Goal: Information Seeking & Learning: Learn about a topic

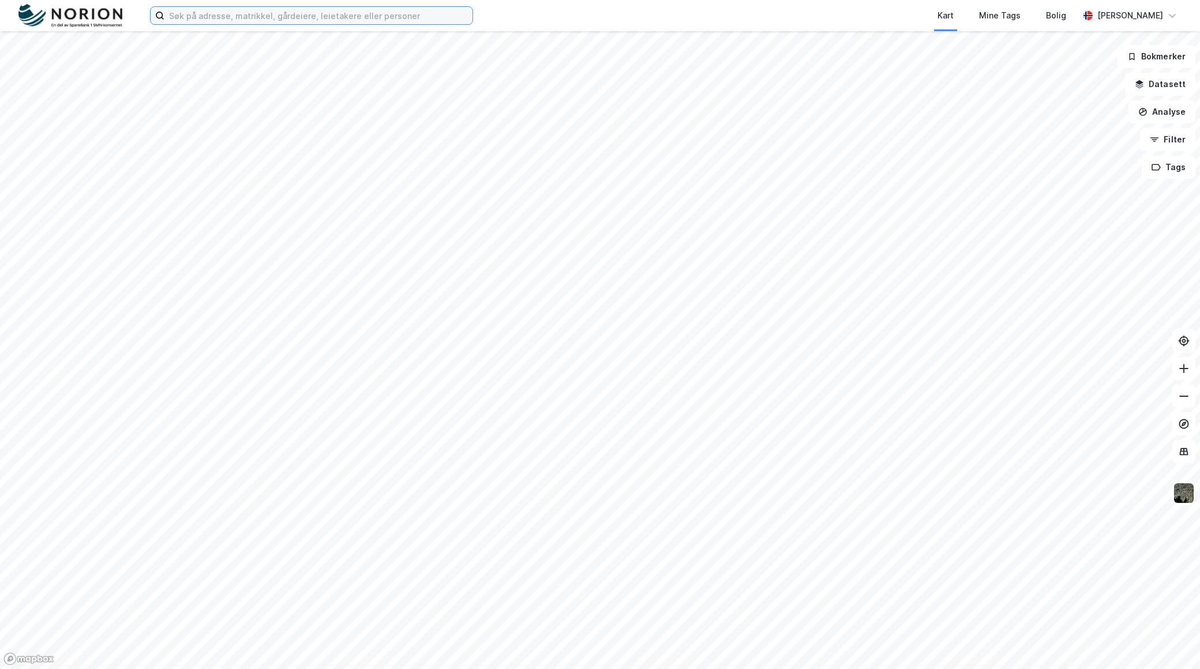
click at [260, 13] on input at bounding box center [318, 15] width 308 height 17
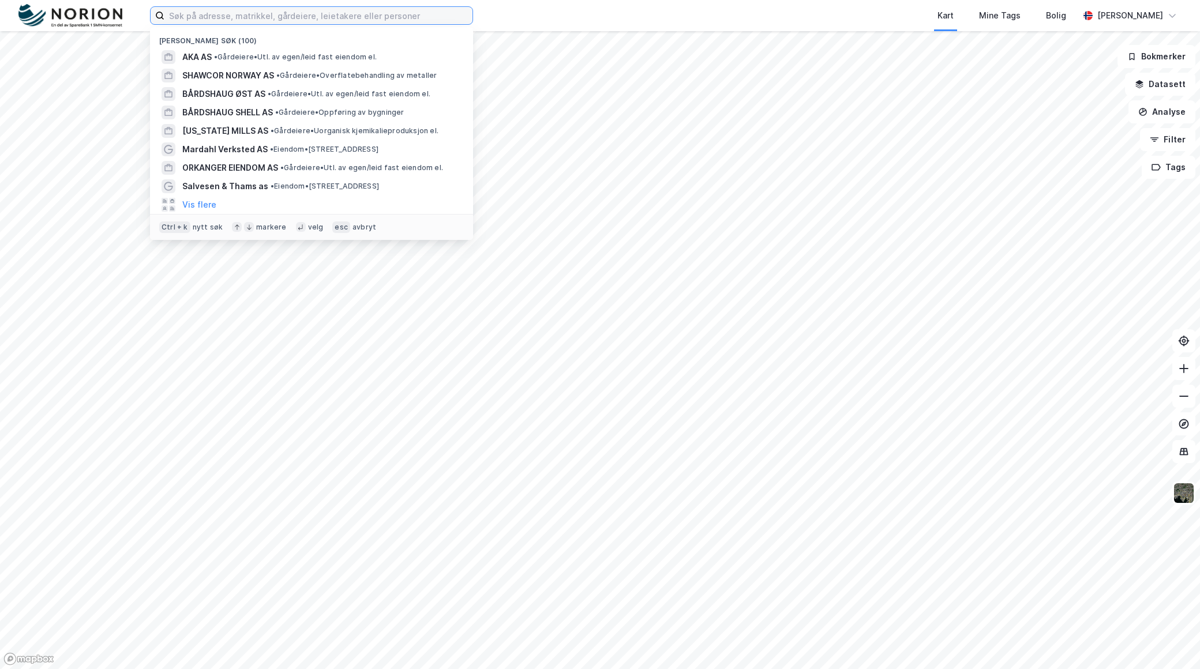
paste input "Industriveien 6"
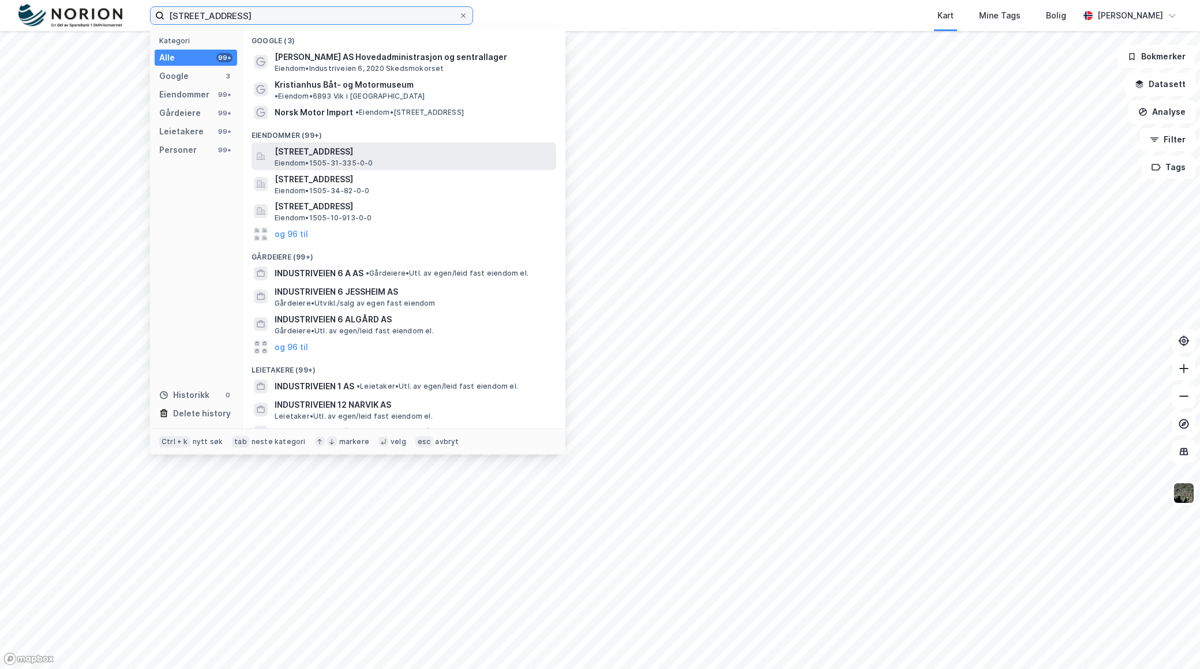
type input "Industriveien 6 kristian"
click at [400, 145] on span "[STREET_ADDRESS]" at bounding box center [413, 152] width 277 height 14
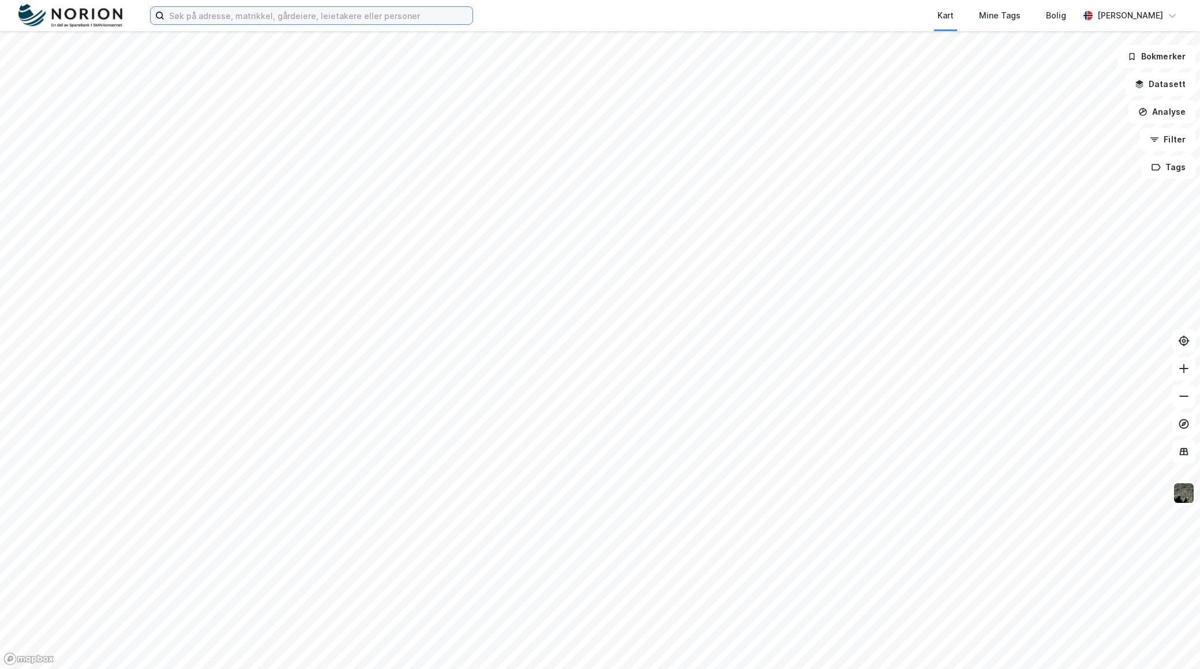
click at [220, 10] on input at bounding box center [318, 15] width 308 height 17
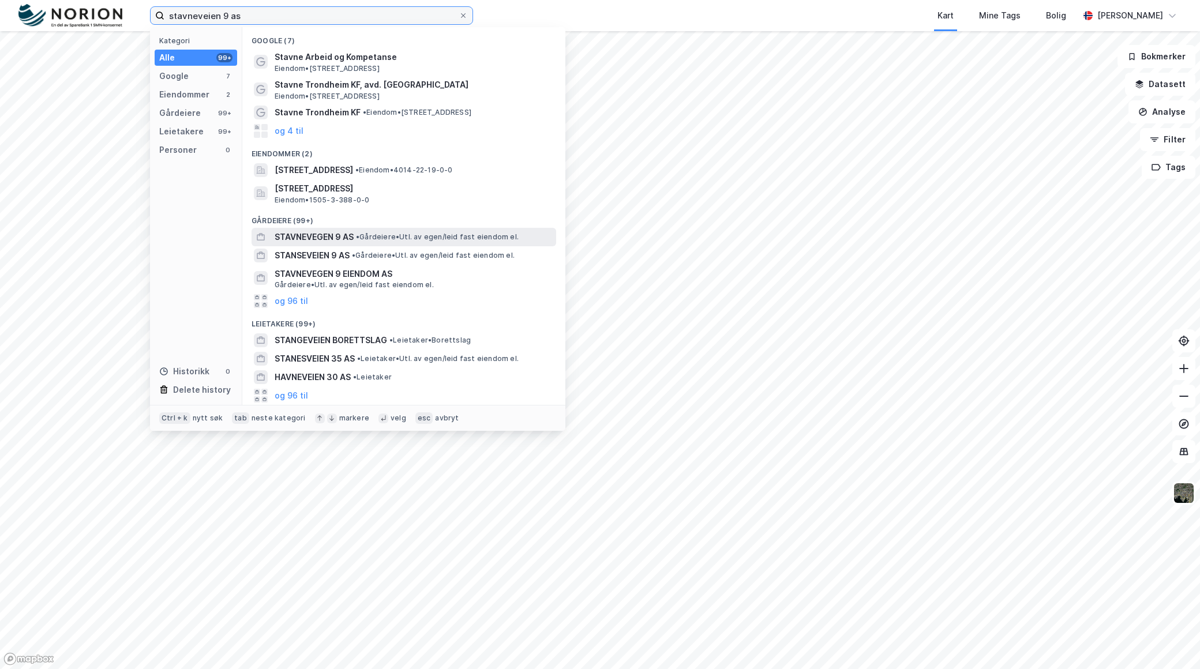
type input "stavneveien 9 as"
click at [390, 236] on span "• Gårdeiere • Utl. av egen/leid fast eiendom el." at bounding box center [437, 236] width 163 height 9
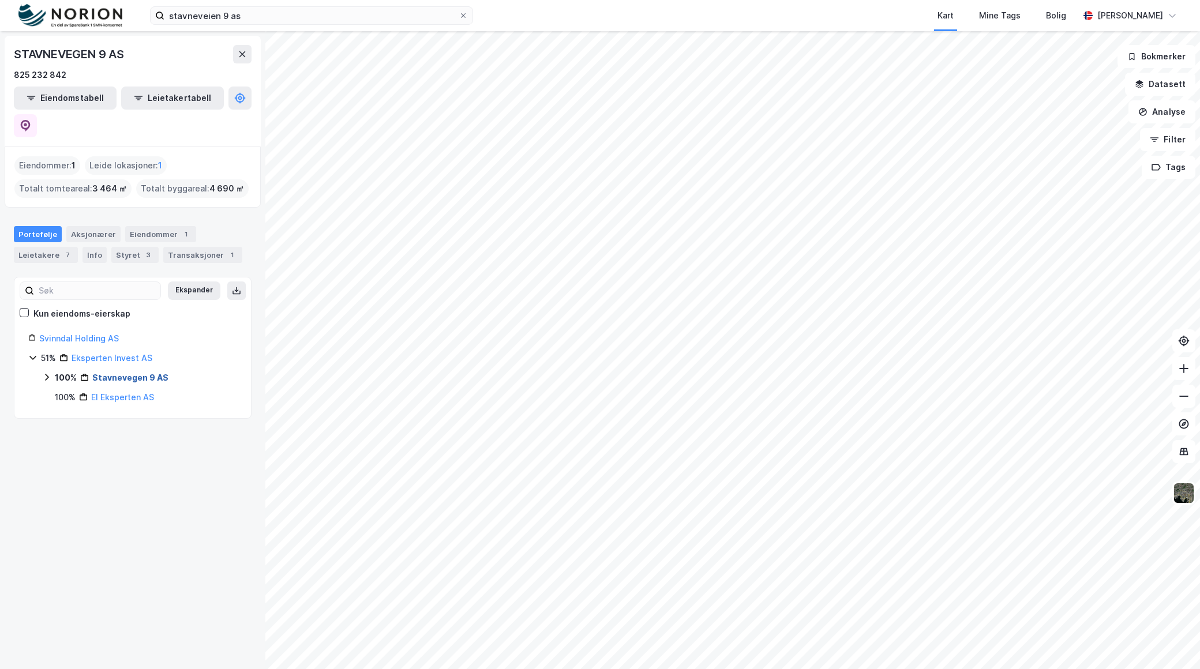
click at [119, 373] on link "Stavnevegen 9 AS" at bounding box center [130, 378] width 76 height 10
click at [139, 392] on link "[GEOGRAPHIC_DATA], 95/52/0/50" at bounding box center [148, 404] width 87 height 24
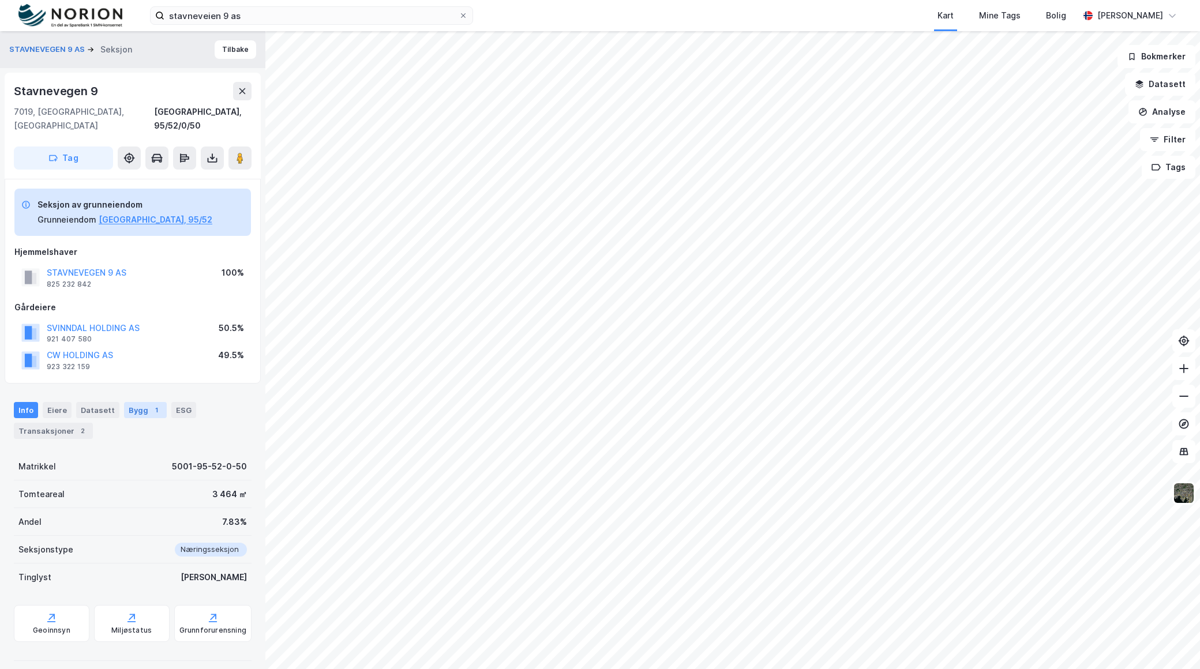
click at [154, 404] on div "1" at bounding box center [157, 410] width 12 height 12
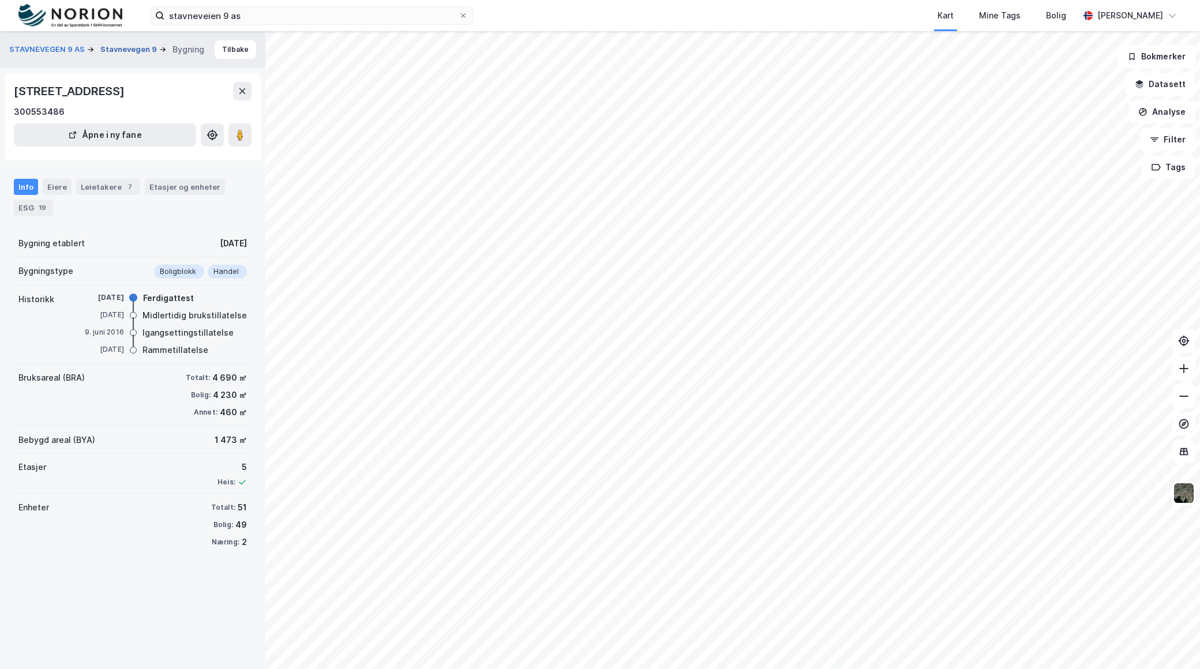
click at [127, 44] on button "Stavnevegen 9" at bounding box center [129, 50] width 59 height 12
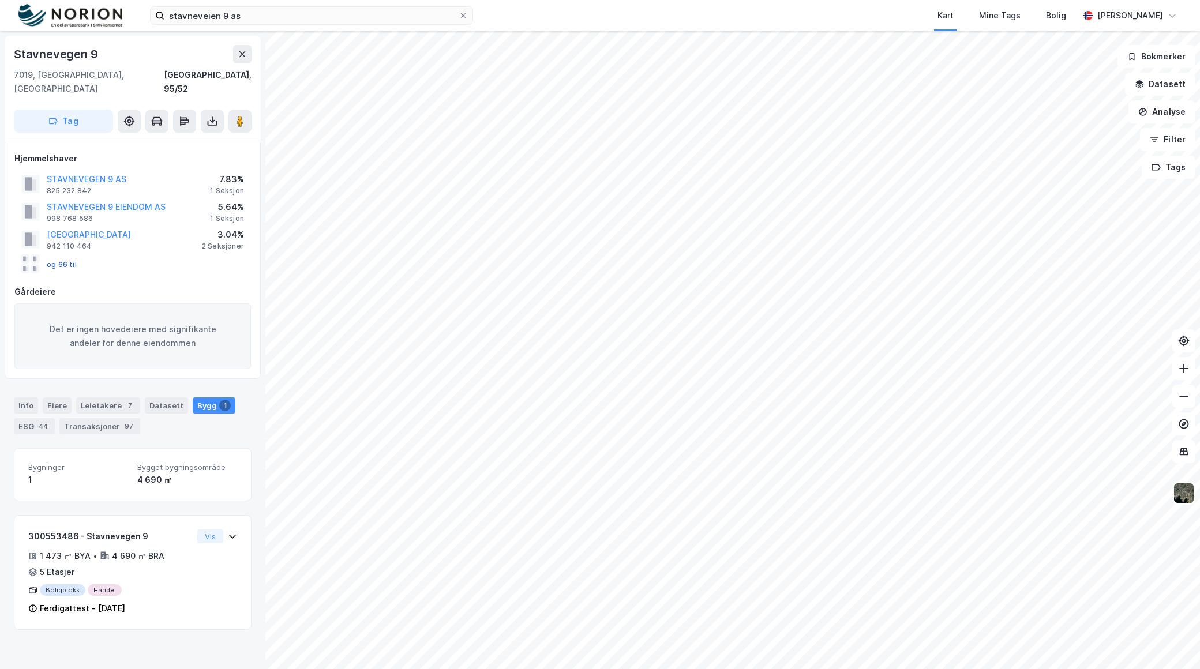
click at [0, 0] on button "og 66 til" at bounding box center [0, 0] width 0 height 0
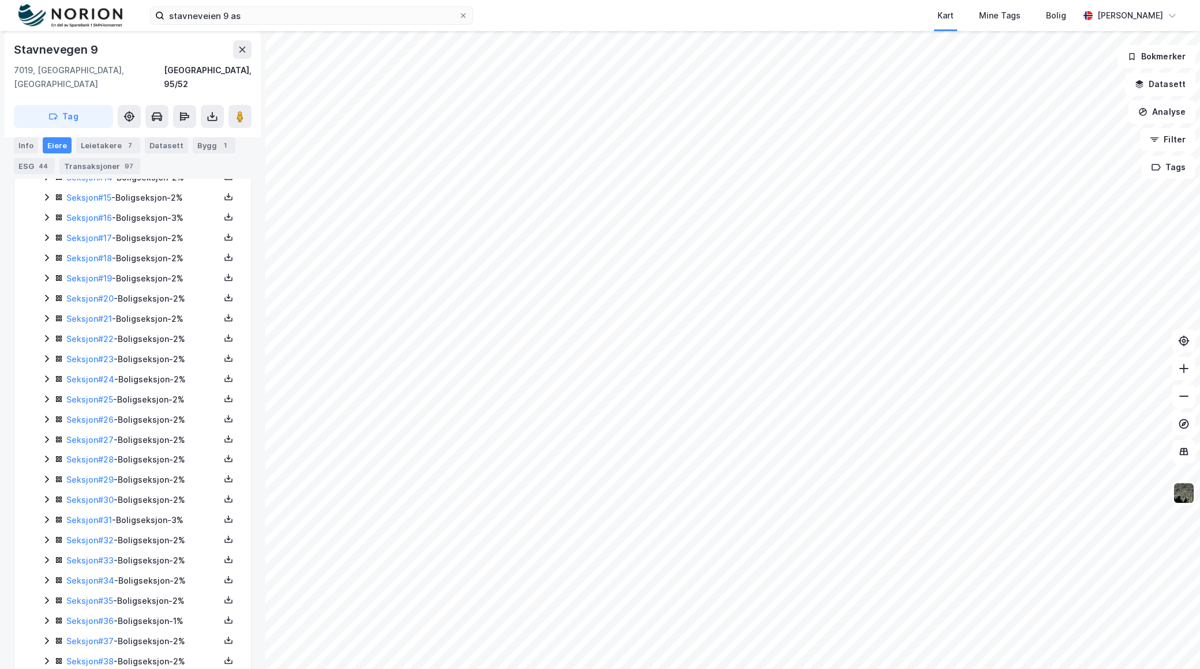
scroll to position [895, 0]
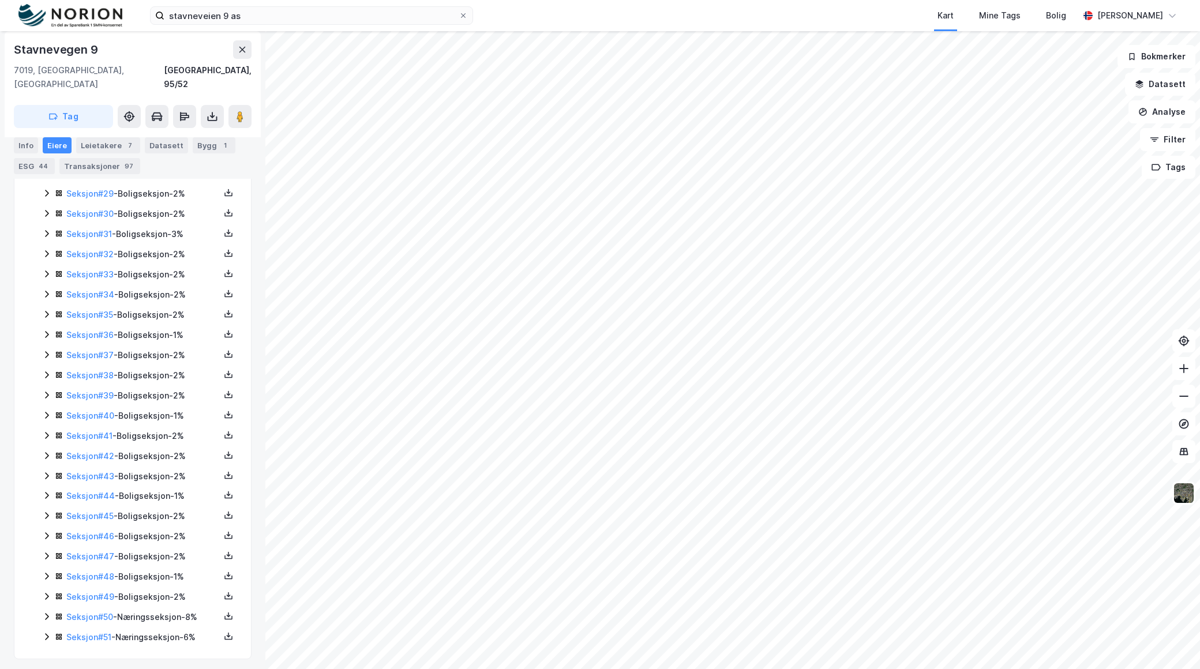
click at [43, 634] on icon at bounding box center [46, 636] width 9 height 9
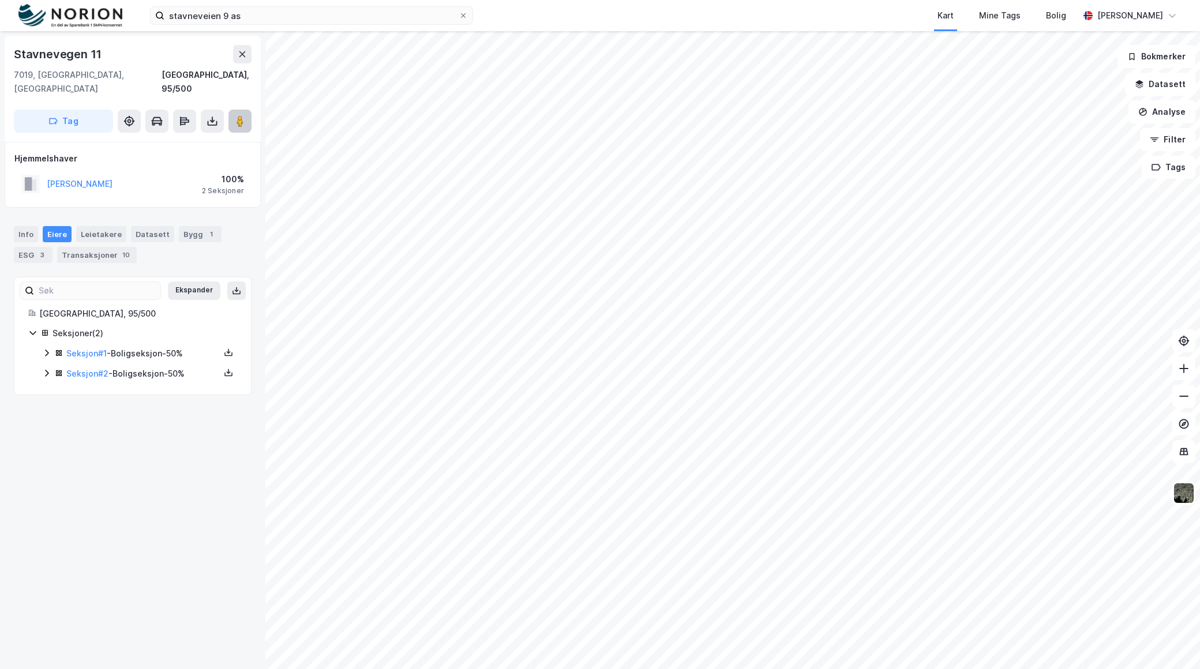
click at [239, 115] on image at bounding box center [239, 121] width 7 height 12
click at [191, 226] on div "Bygg 1" at bounding box center [200, 234] width 43 height 16
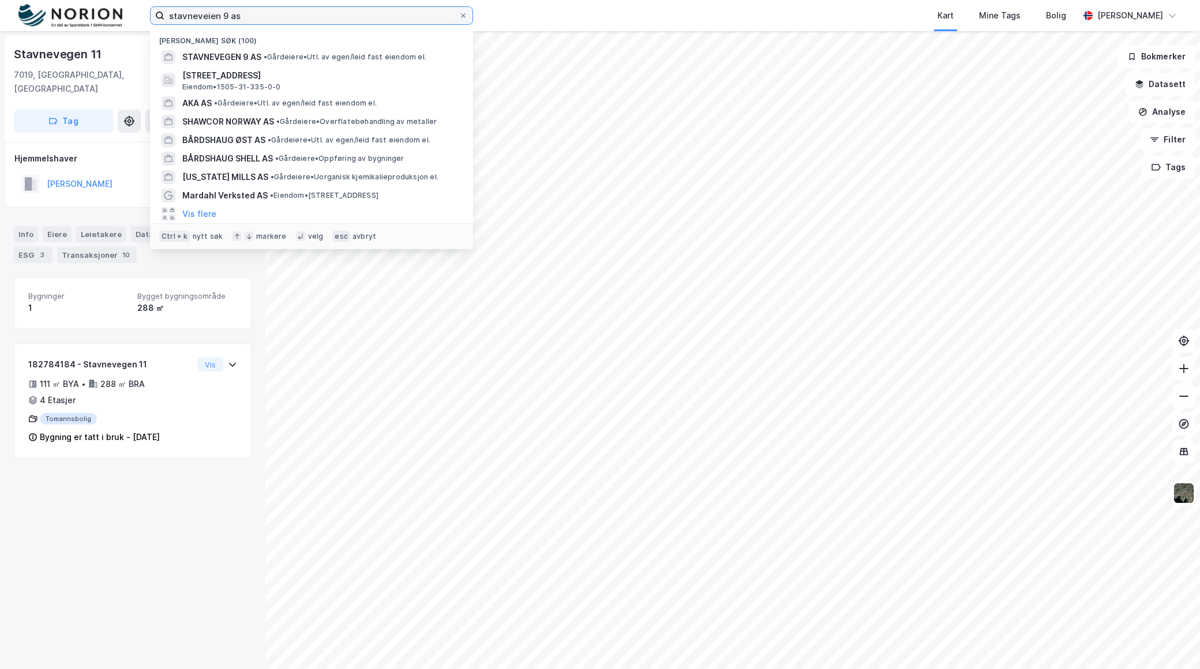
click at [244, 18] on input "stavneveien 9 as" at bounding box center [311, 15] width 294 height 17
click at [308, 60] on span "• Gårdeiere • Utl. av egen/leid fast eiendom el." at bounding box center [345, 56] width 163 height 9
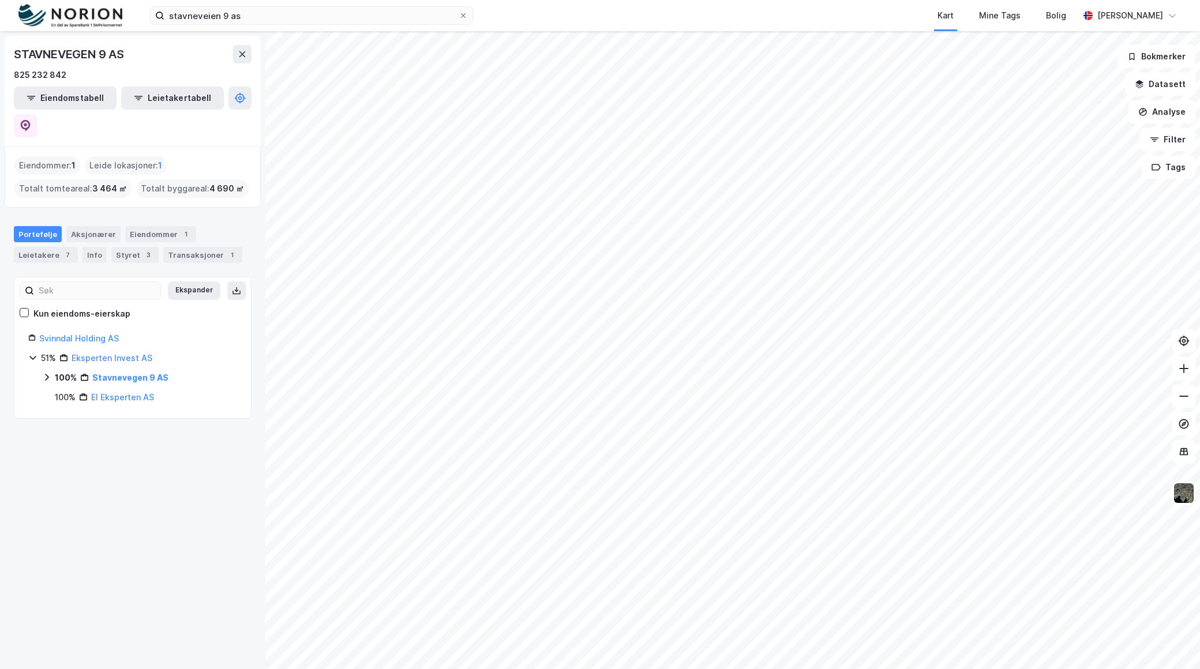
click at [51, 371] on div "100% Stavnevegen 9 AS" at bounding box center [139, 378] width 195 height 14
click at [146, 392] on link "[GEOGRAPHIC_DATA], 95/52/0/50" at bounding box center [148, 404] width 87 height 24
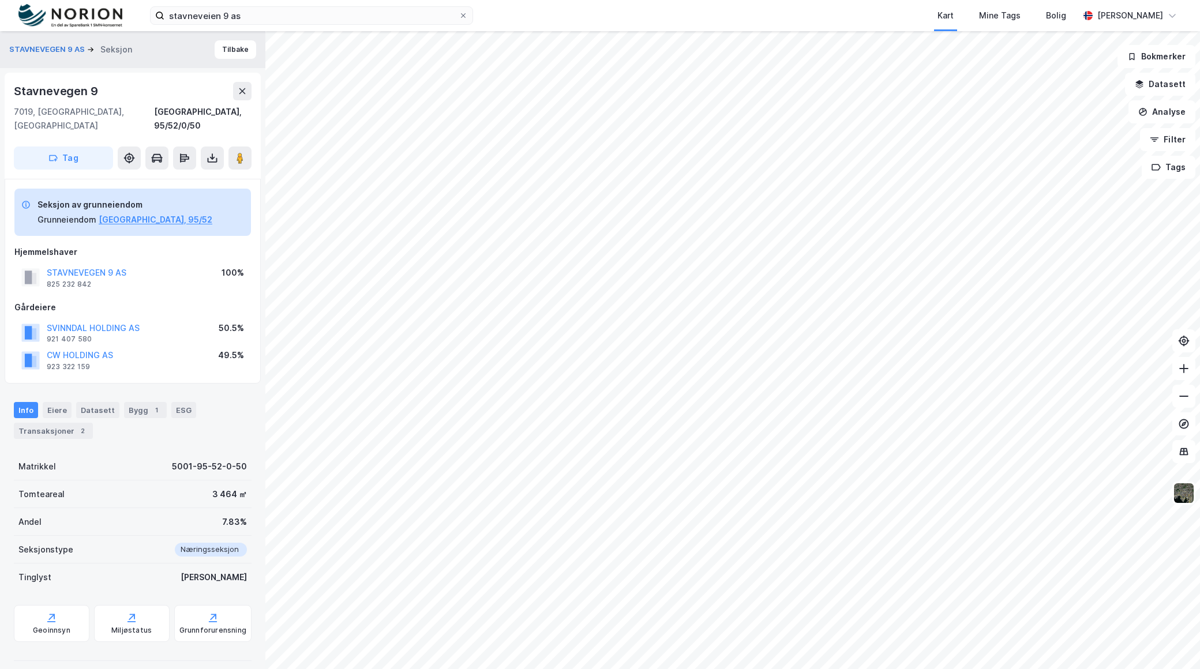
scroll to position [71, 0]
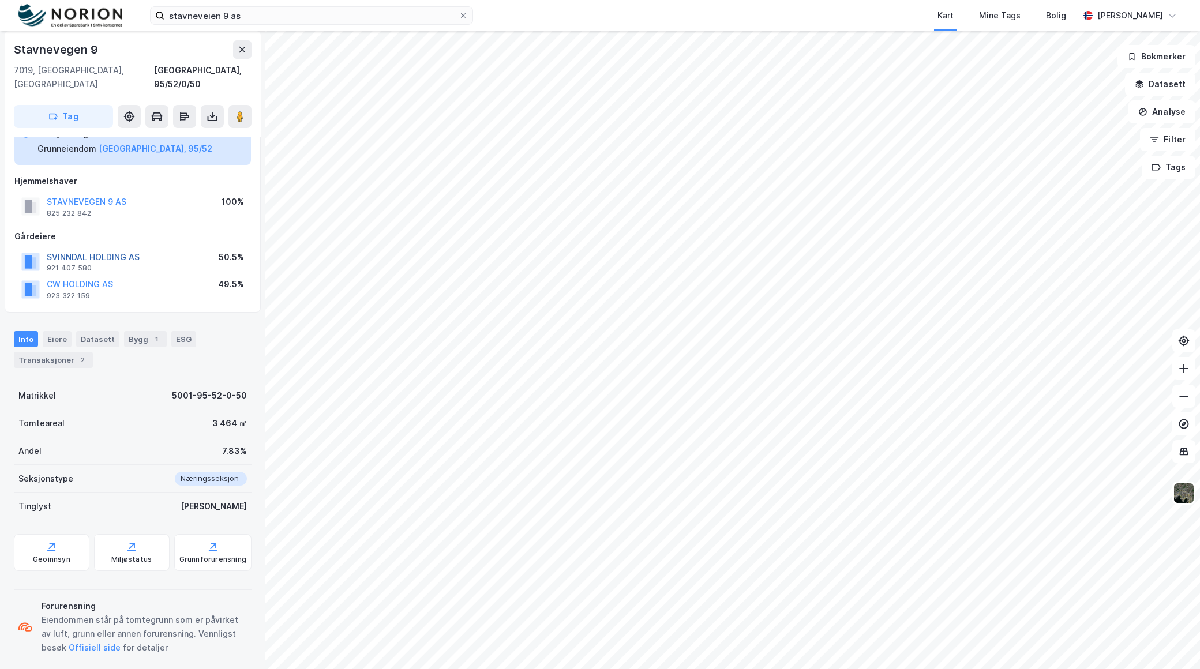
click at [0, 0] on button "SVINNDAL HOLDING AS" at bounding box center [0, 0] width 0 height 0
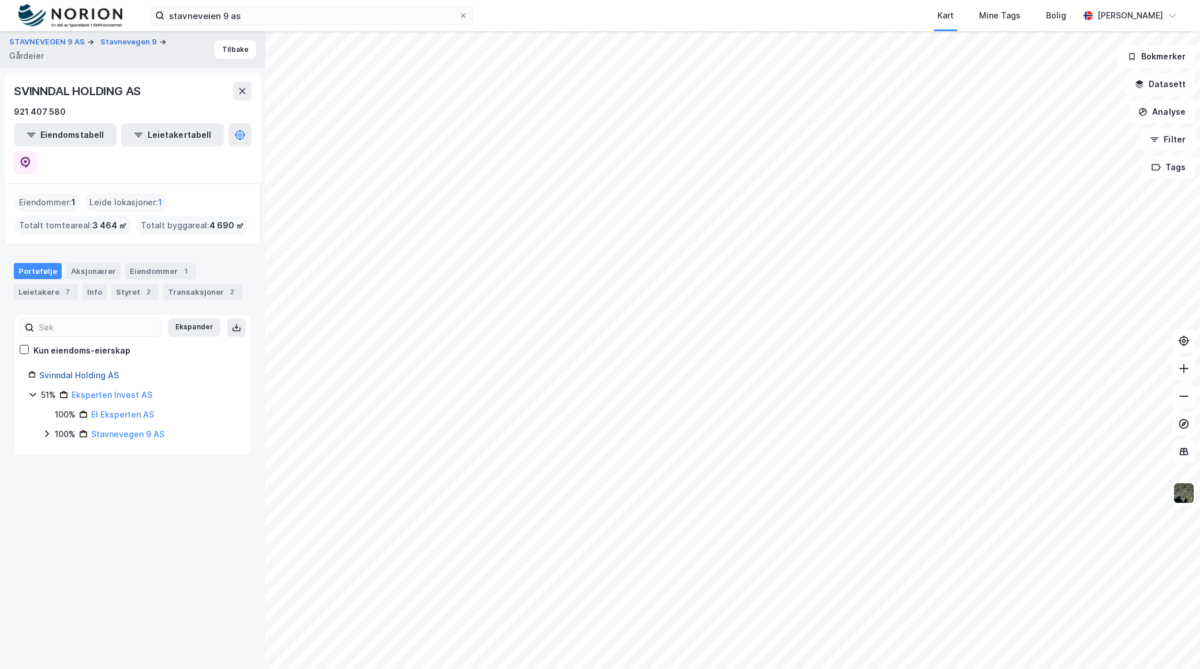
click at [99, 370] on link "Svinndal Holding AS" at bounding box center [79, 375] width 80 height 10
click at [25, 344] on div "Kun eiendoms-eierskap" at bounding box center [75, 351] width 111 height 14
click at [37, 151] on button at bounding box center [25, 162] width 23 height 23
click at [104, 42] on button "Stavnevegen 9" at bounding box center [129, 42] width 59 height 12
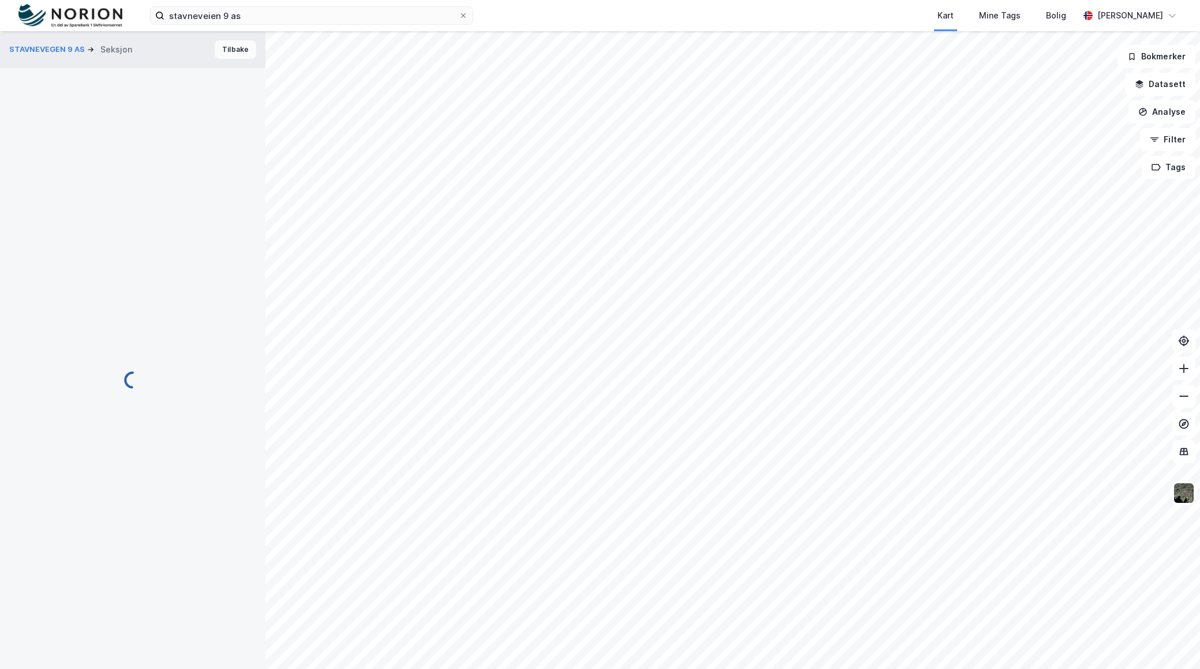
scroll to position [71, 0]
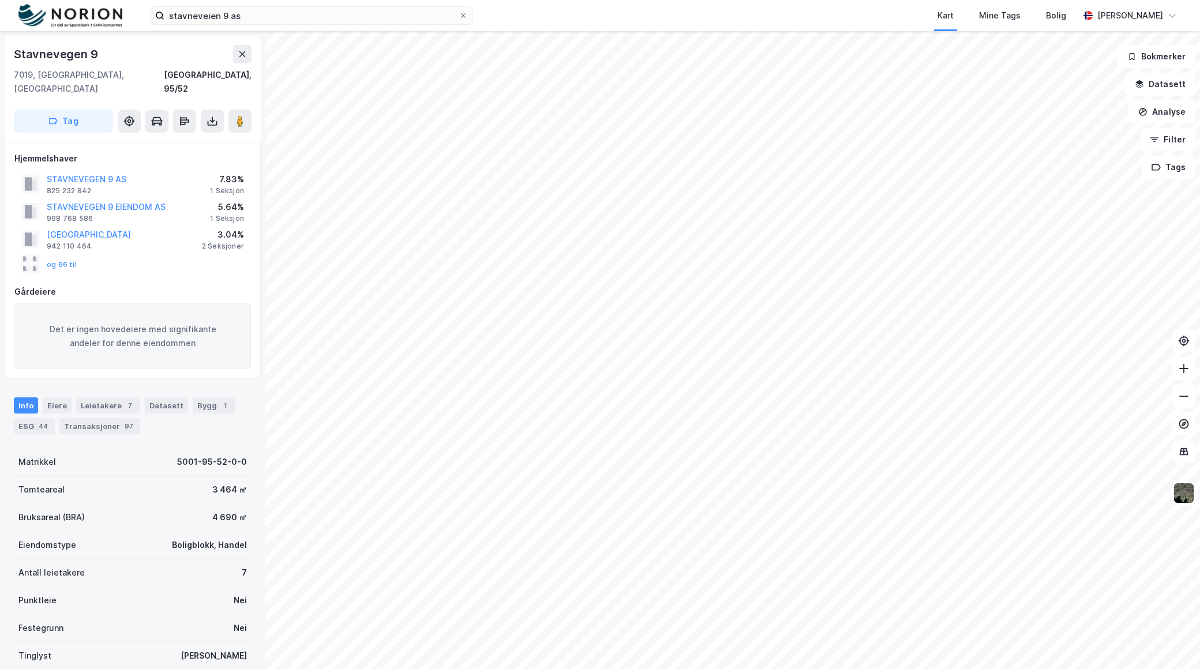
click at [65, 255] on div "og 66 til" at bounding box center [48, 264] width 55 height 18
click at [0, 0] on button "og 66 til" at bounding box center [0, 0] width 0 height 0
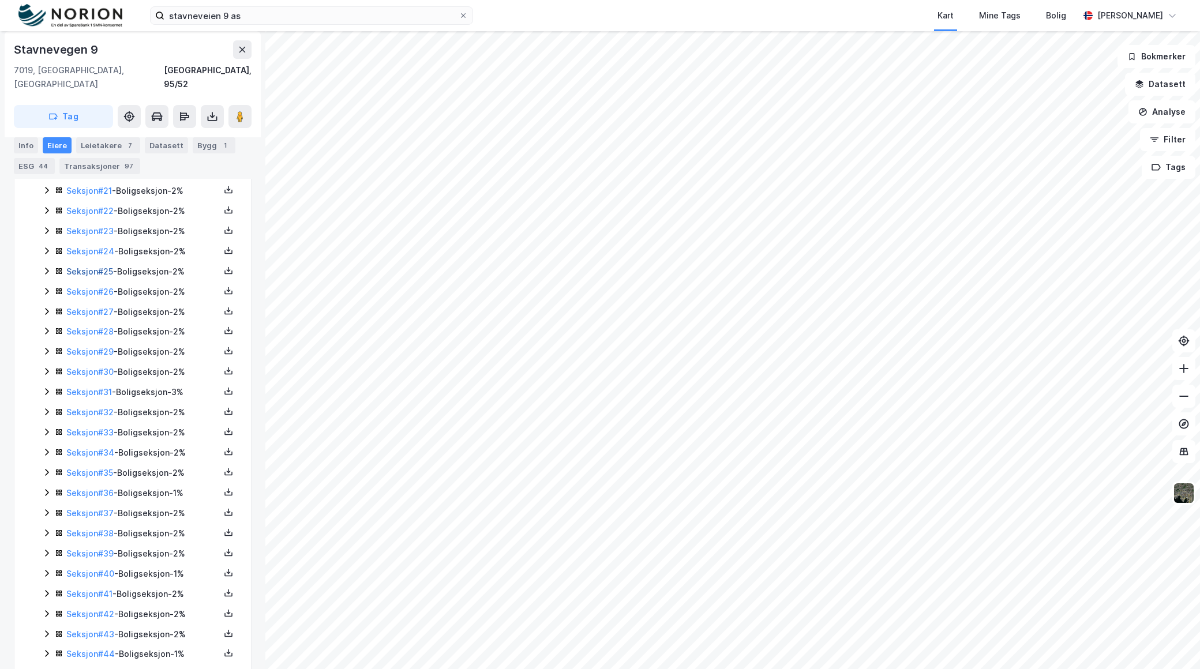
scroll to position [895, 0]
click at [44, 612] on icon at bounding box center [46, 616] width 9 height 9
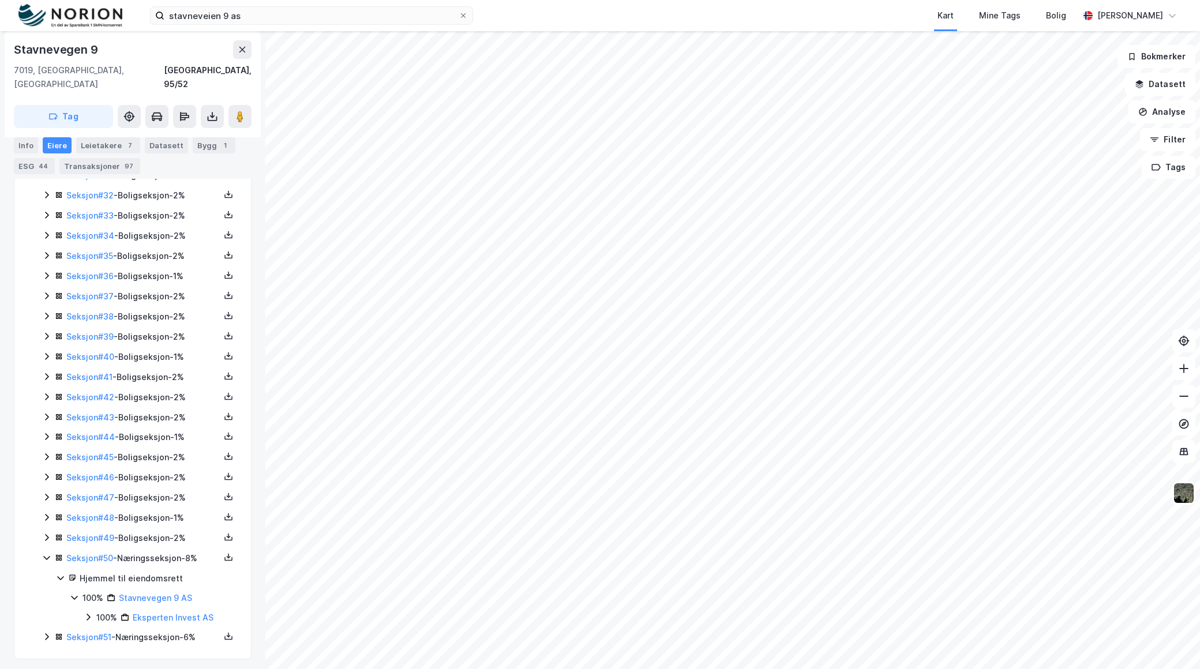
click at [48, 635] on icon at bounding box center [46, 636] width 9 height 9
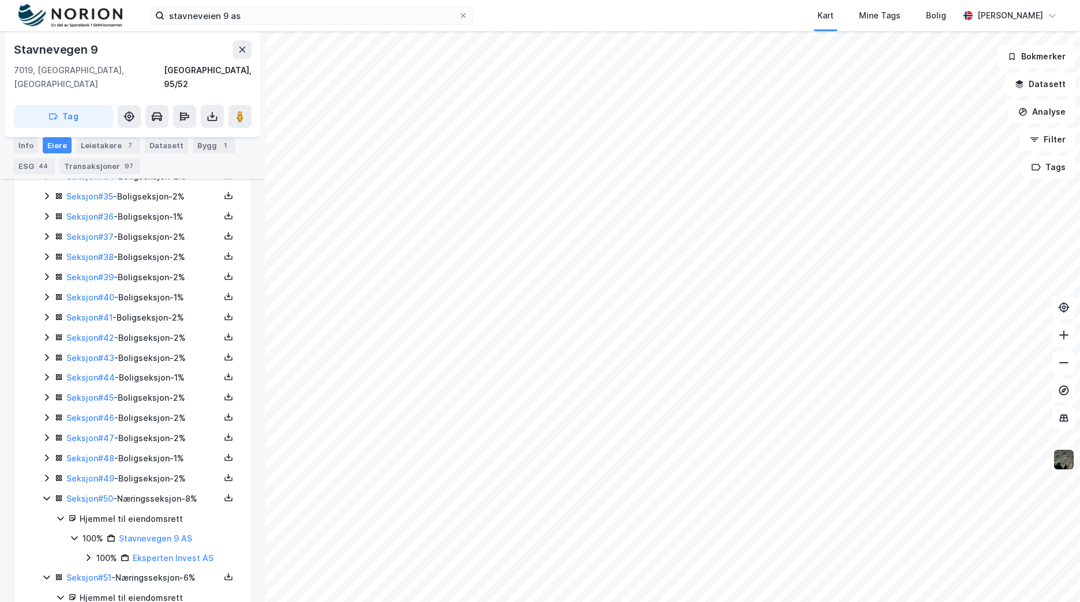
scroll to position [1070, 0]
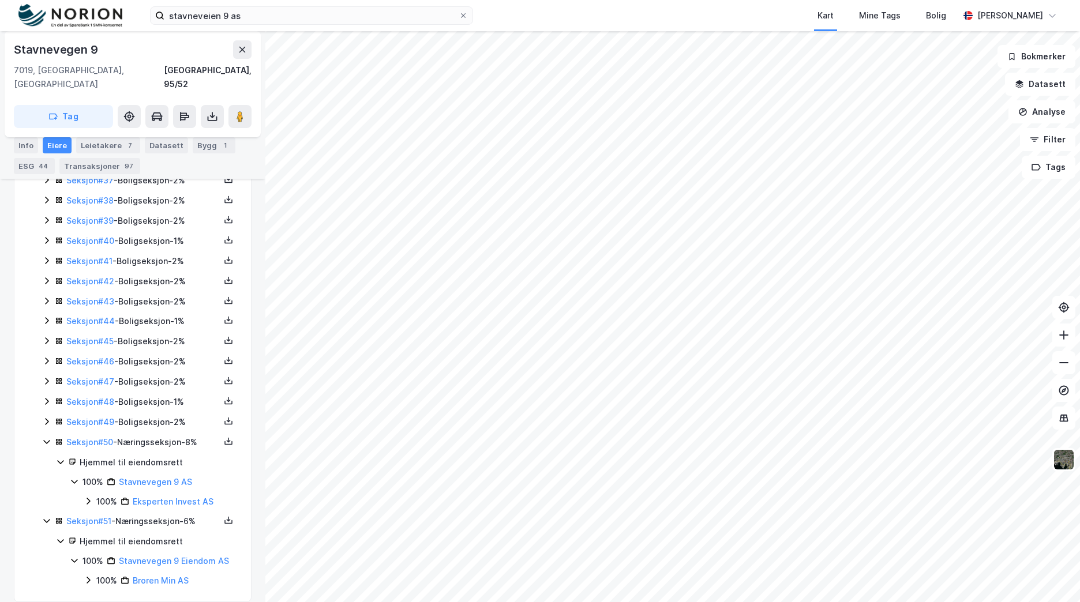
click at [87, 498] on icon at bounding box center [88, 501] width 3 height 7
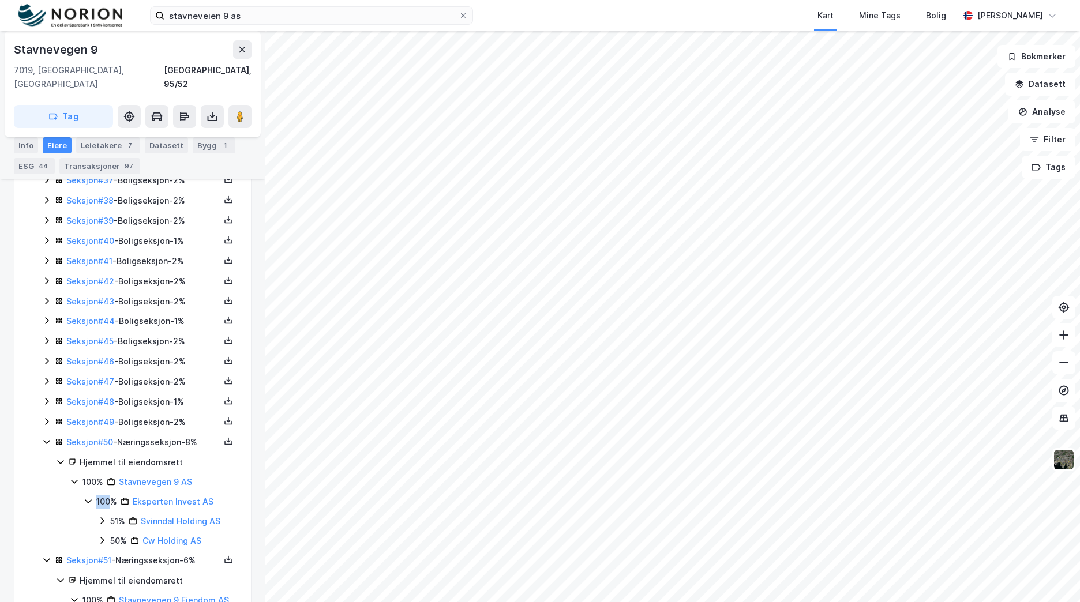
click at [87, 497] on icon at bounding box center [88, 501] width 9 height 9
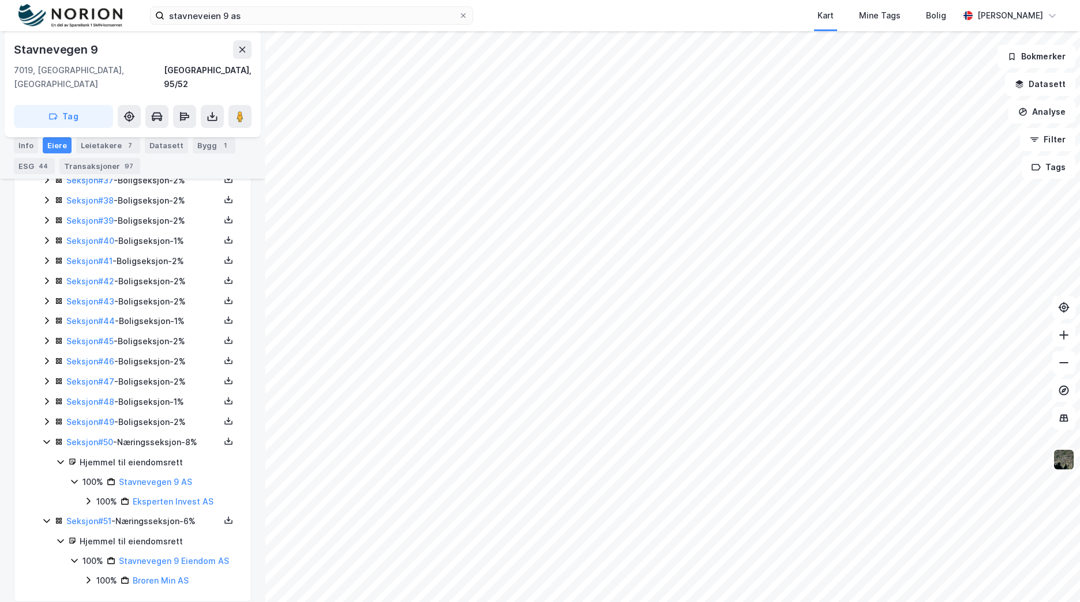
click at [88, 497] on icon at bounding box center [88, 501] width 9 height 9
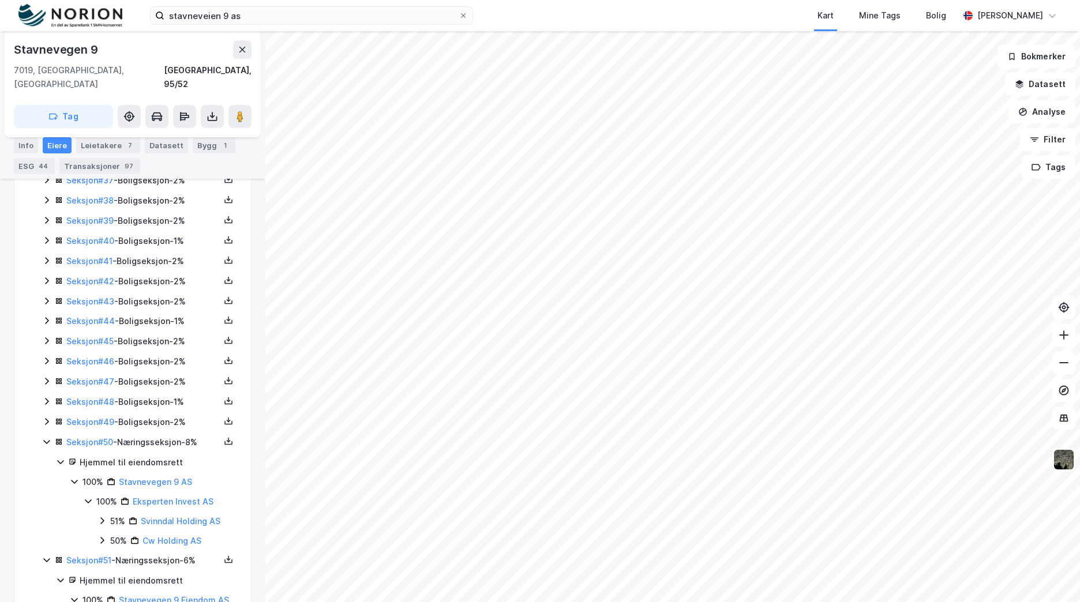
click at [87, 497] on icon at bounding box center [88, 501] width 9 height 9
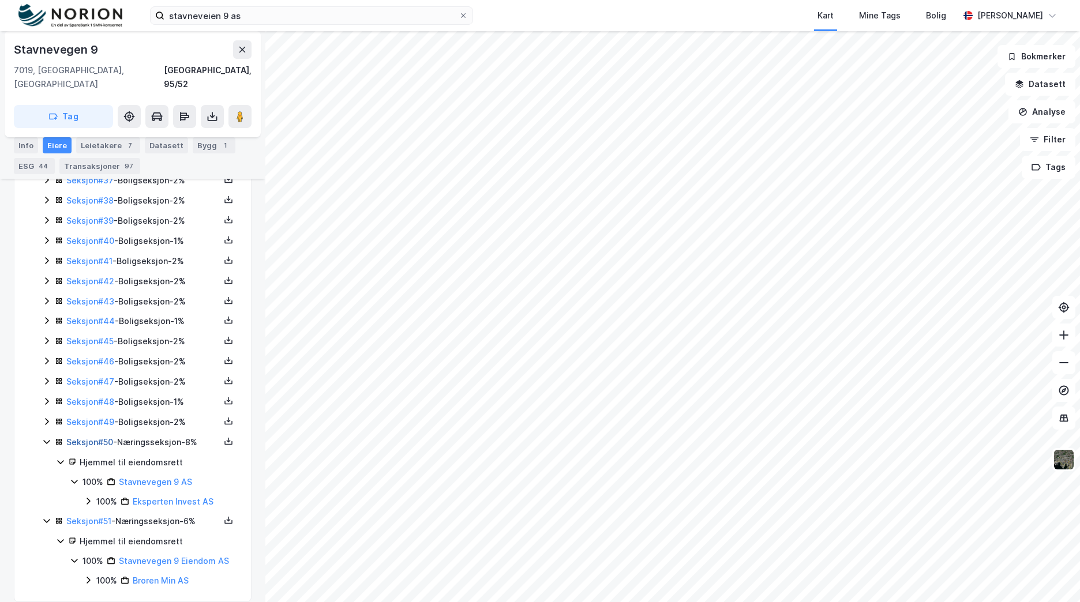
click at [82, 437] on link "Seksjon # 50" at bounding box center [89, 442] width 47 height 10
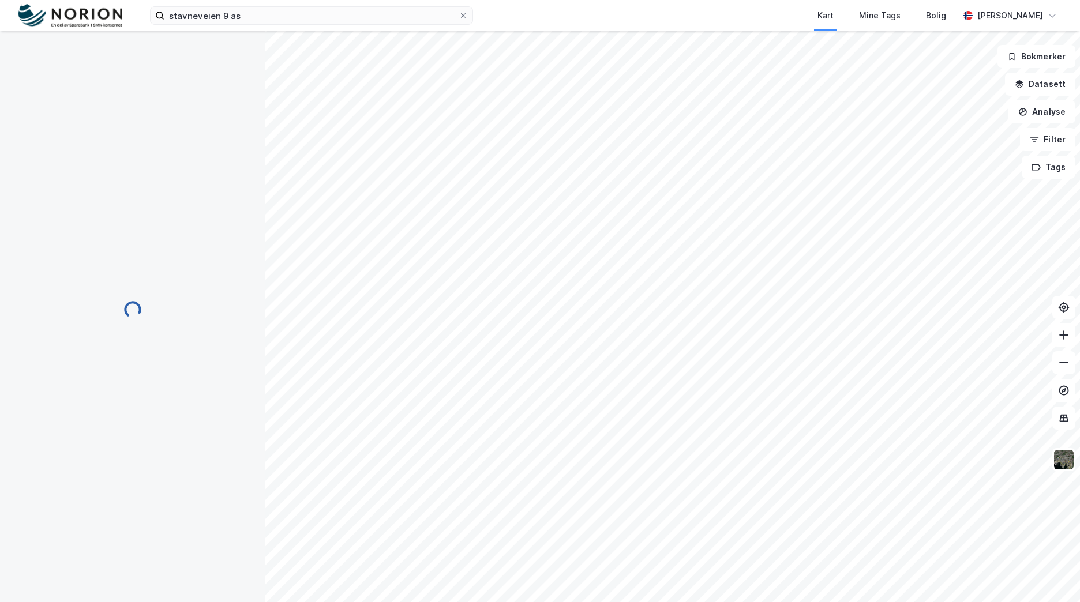
scroll to position [138, 0]
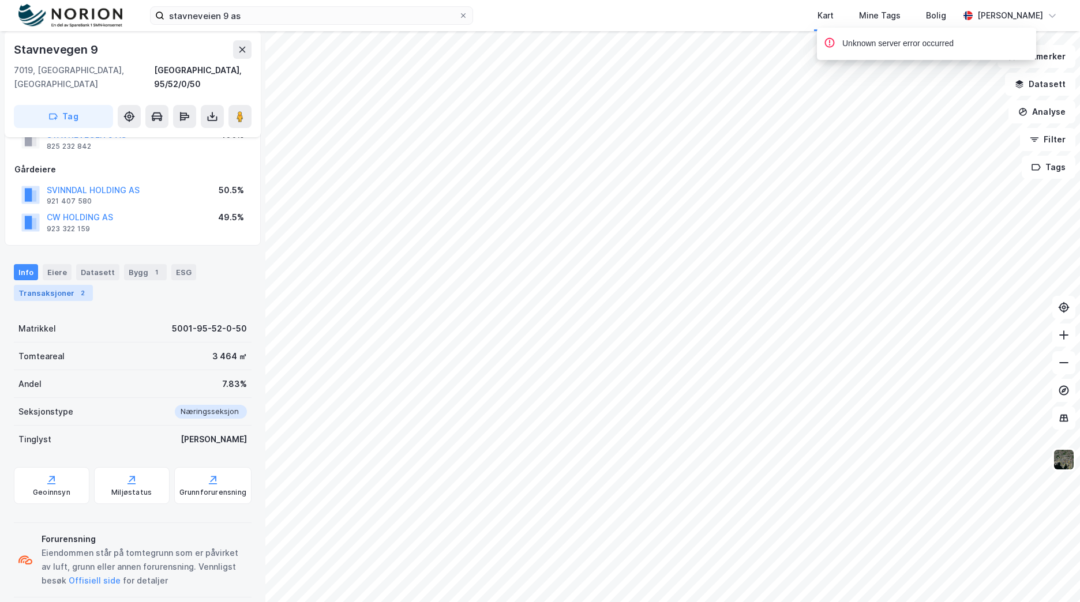
click at [49, 285] on div "Transaksjoner 2" at bounding box center [53, 293] width 79 height 16
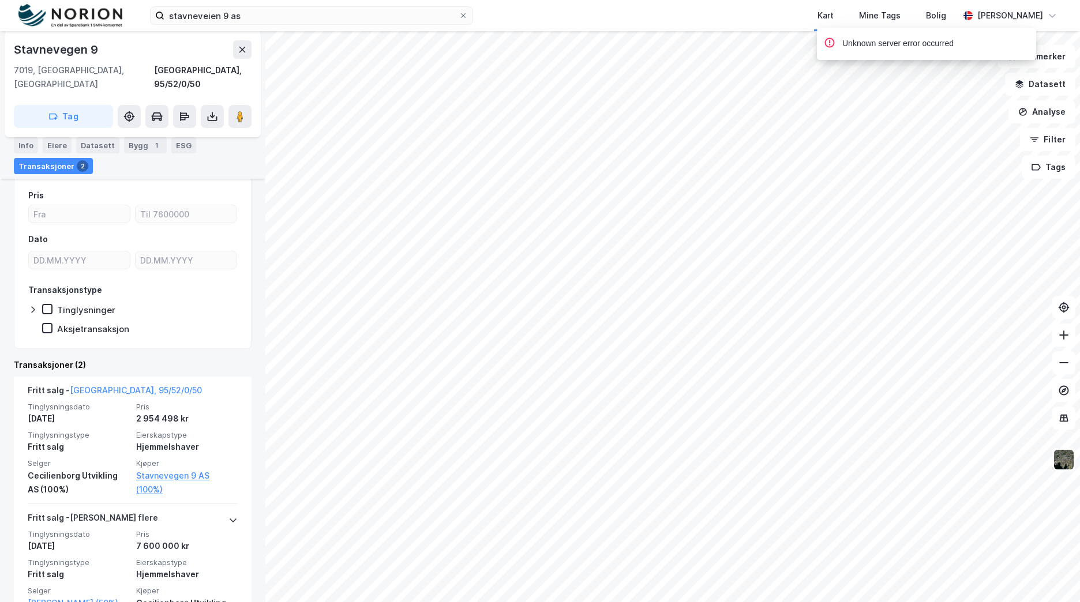
scroll to position [307, 0]
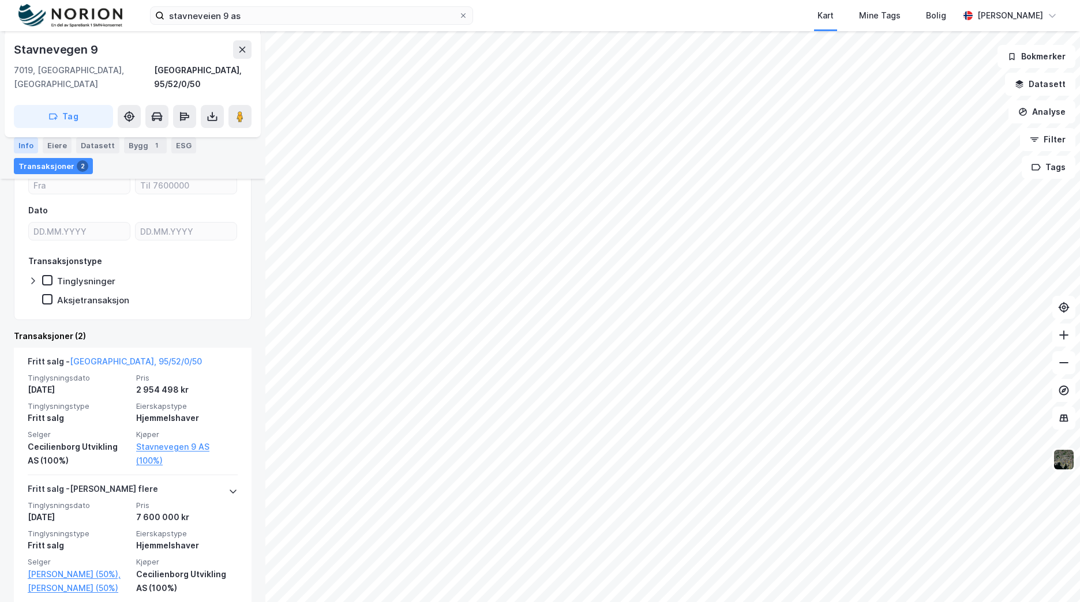
click at [28, 140] on div "Info" at bounding box center [26, 145] width 24 height 16
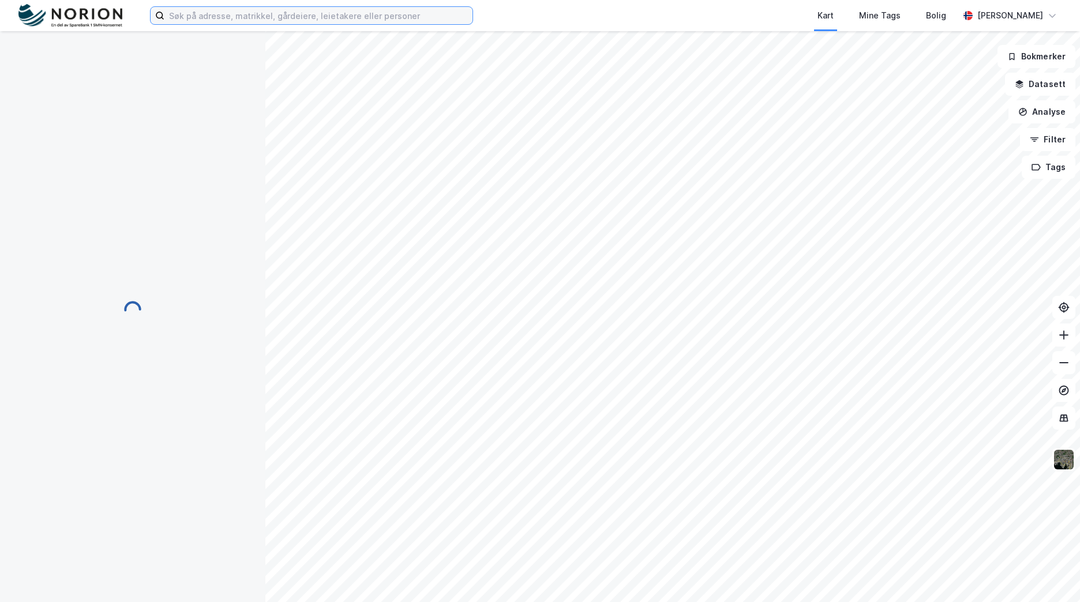
click at [385, 11] on input at bounding box center [318, 15] width 308 height 17
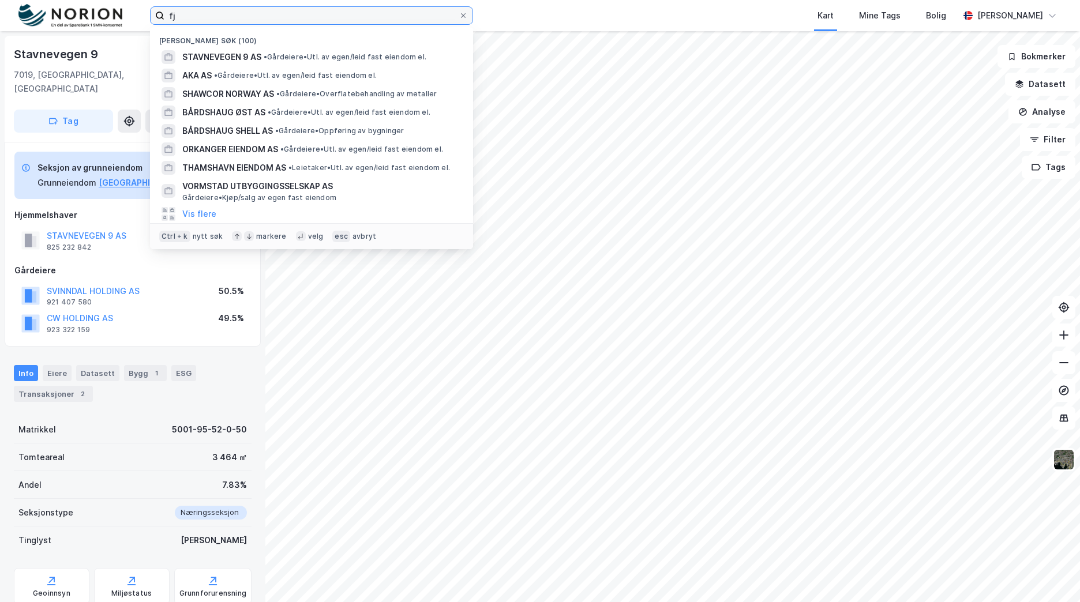
type input "f"
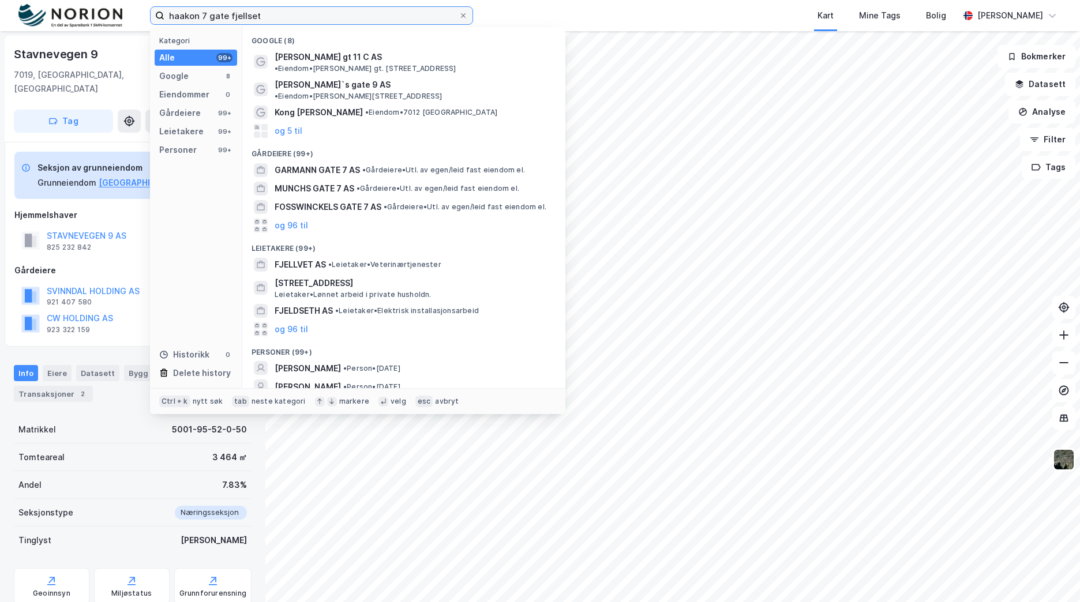
type input "haakon 7 gate fjellset"
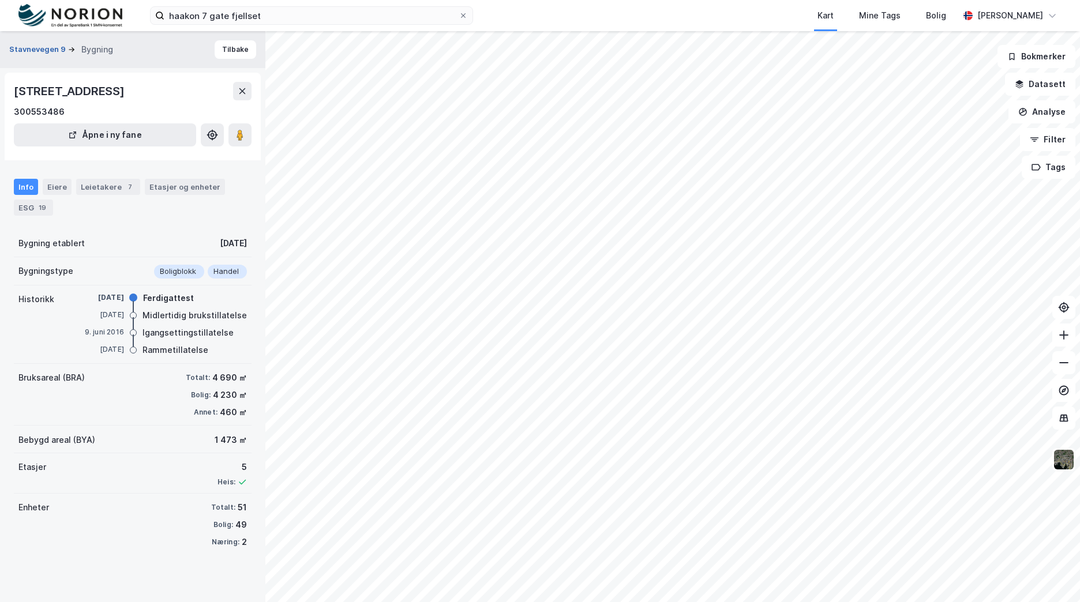
click at [42, 47] on button "Stavnevegen 9" at bounding box center [38, 50] width 59 height 12
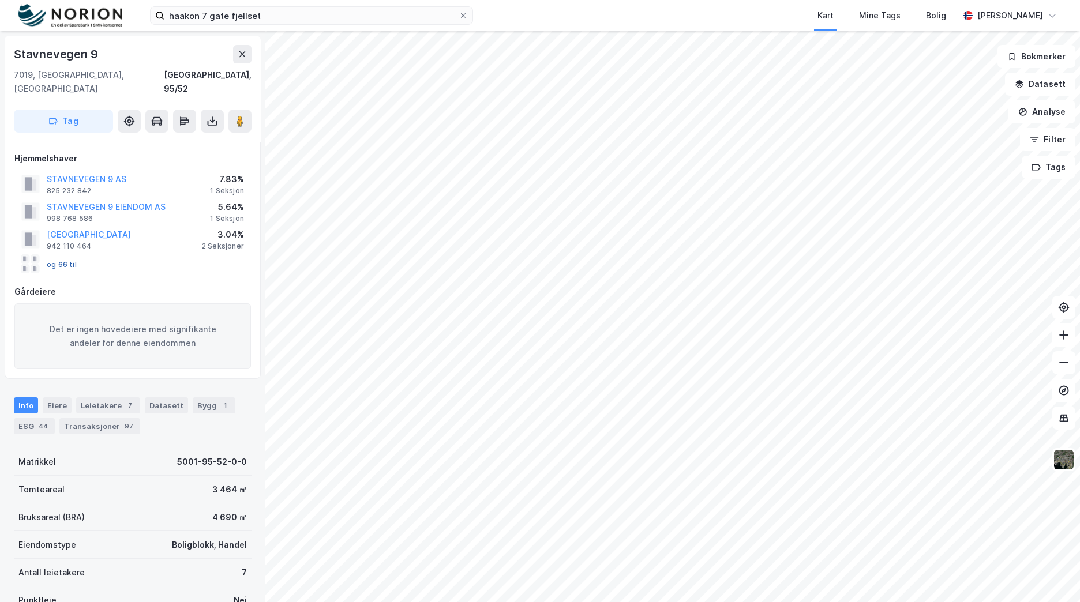
click at [0, 0] on button "og 66 til" at bounding box center [0, 0] width 0 height 0
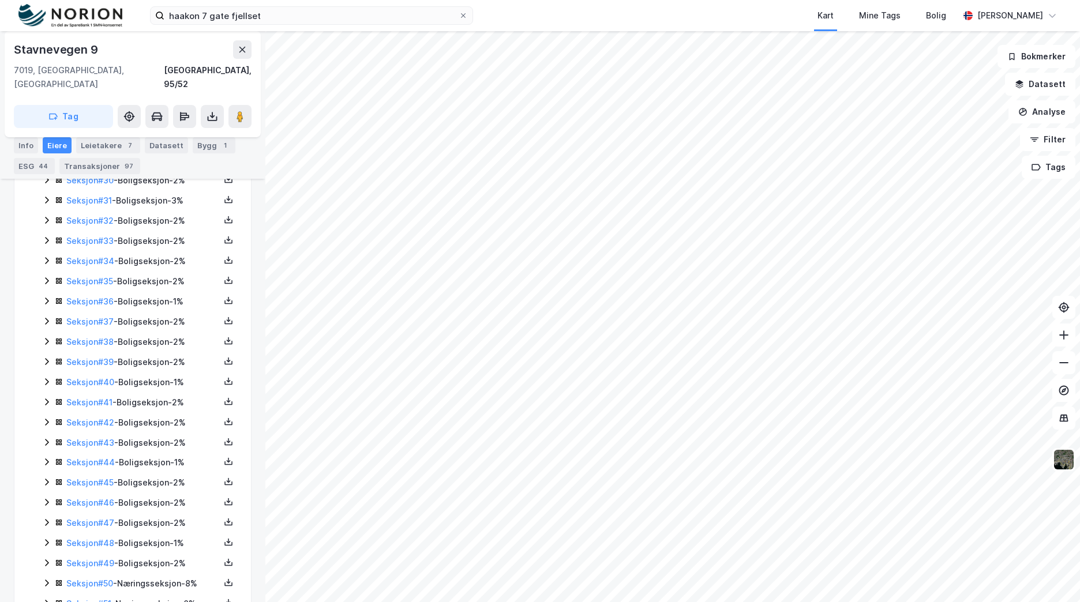
scroll to position [952, 0]
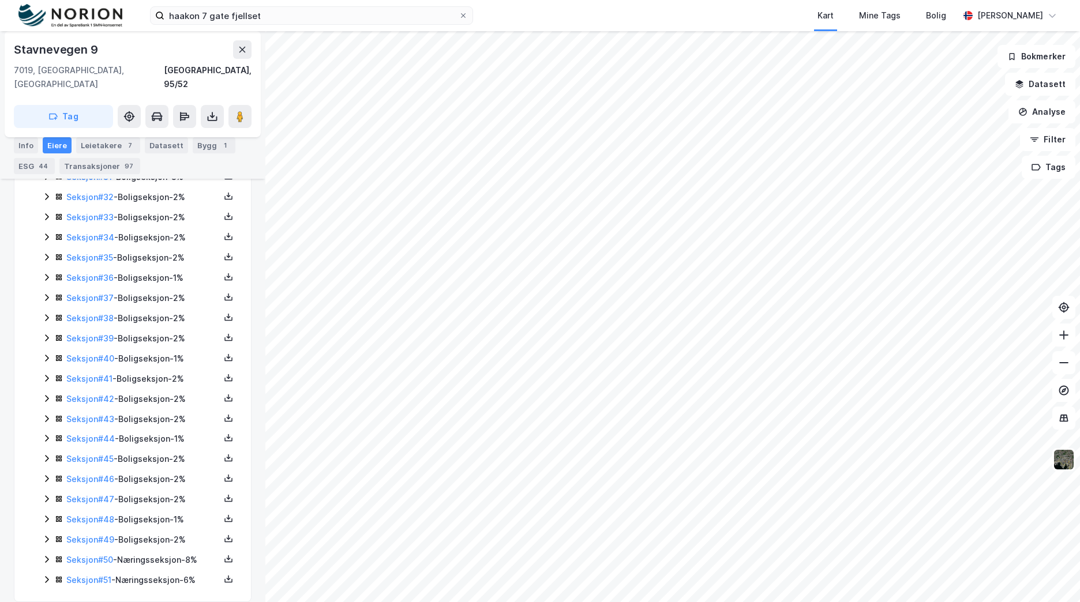
click at [44, 555] on icon at bounding box center [46, 559] width 9 height 9
click at [47, 576] on icon at bounding box center [46, 579] width 3 height 7
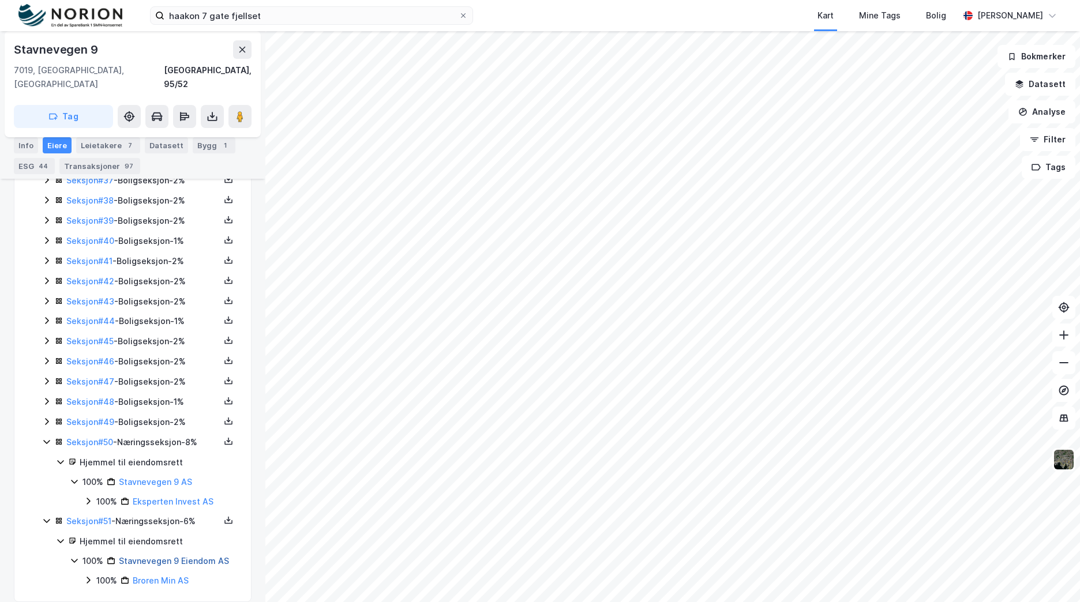
click at [157, 556] on link "Stavnevegen 9 Eiendom AS" at bounding box center [174, 561] width 110 height 10
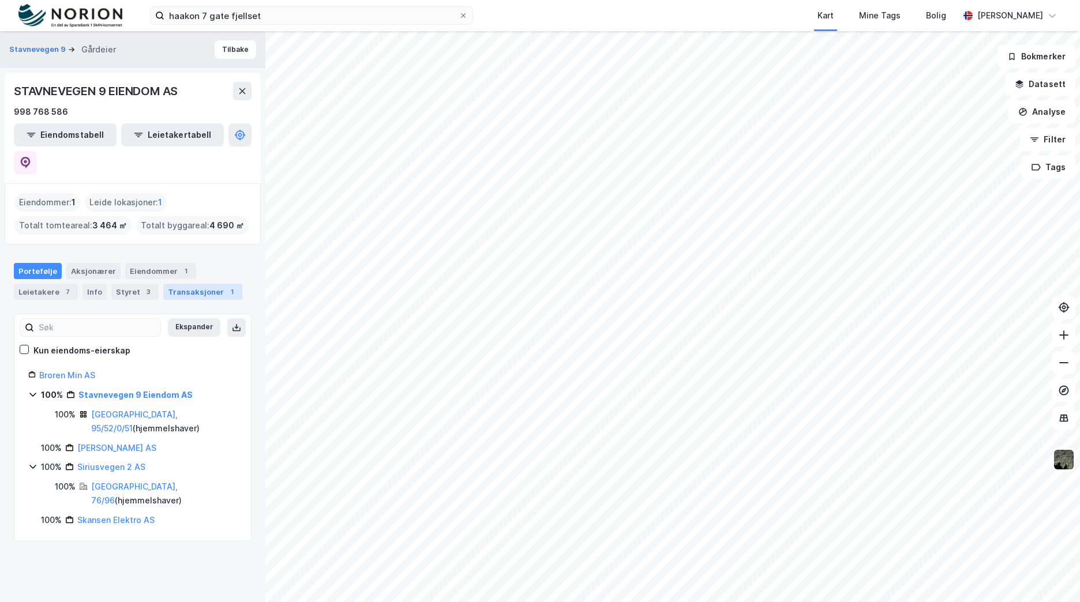
click at [190, 284] on div "Transaksjoner 1" at bounding box center [202, 292] width 79 height 16
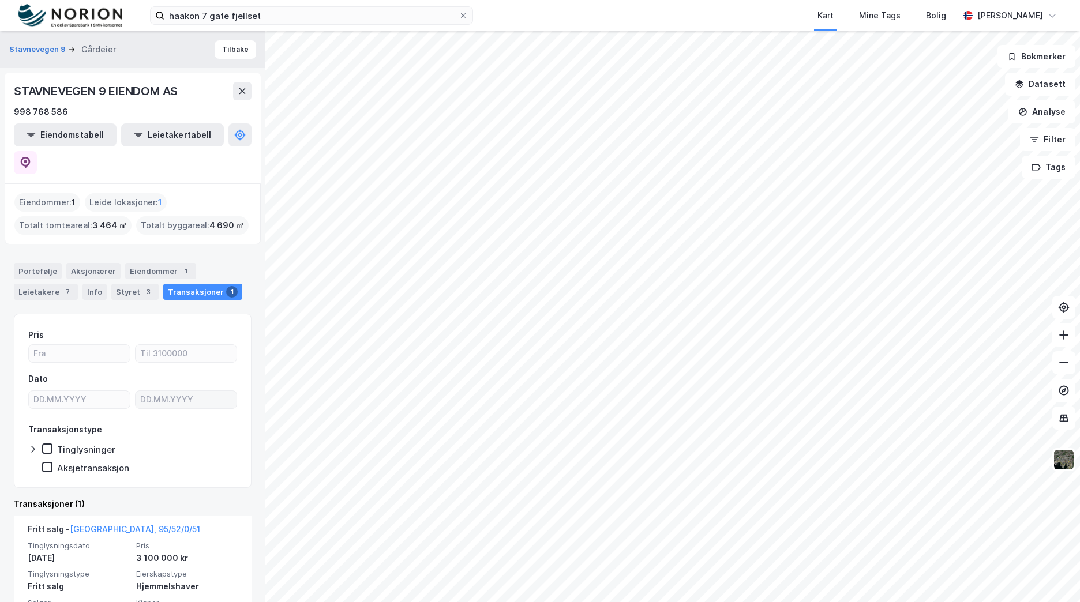
scroll to position [27, 0]
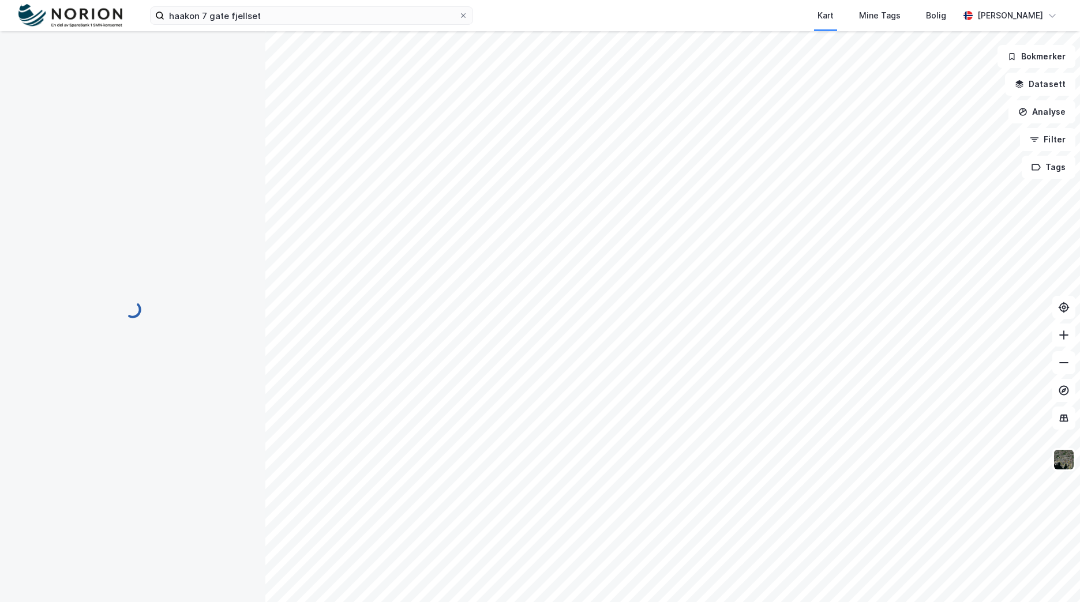
scroll to position [952, 0]
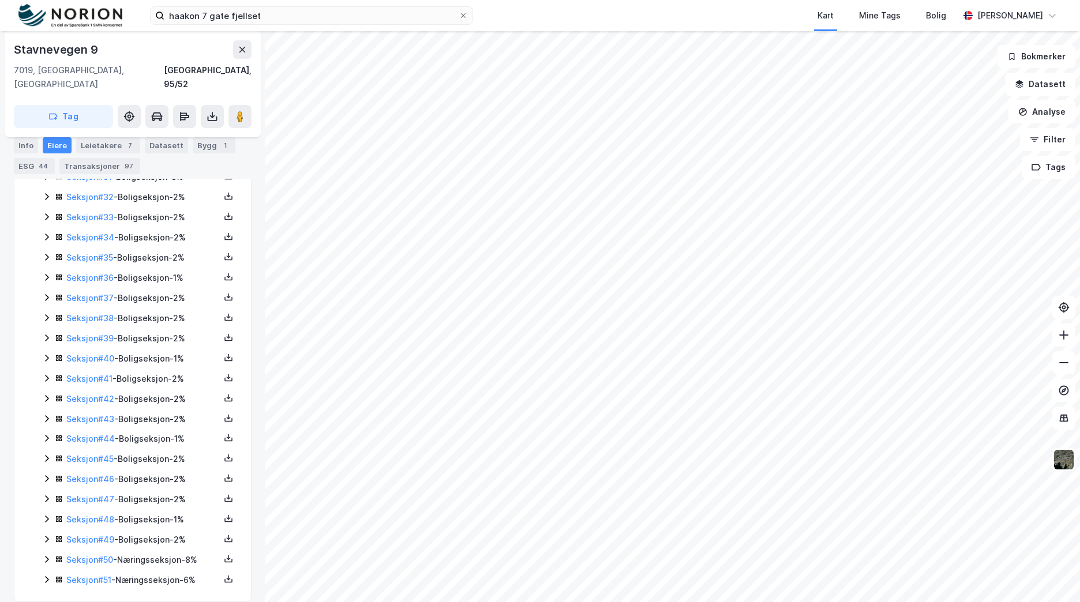
click at [44, 555] on icon at bounding box center [46, 559] width 9 height 9
